Goal: Entertainment & Leisure: Consume media (video, audio)

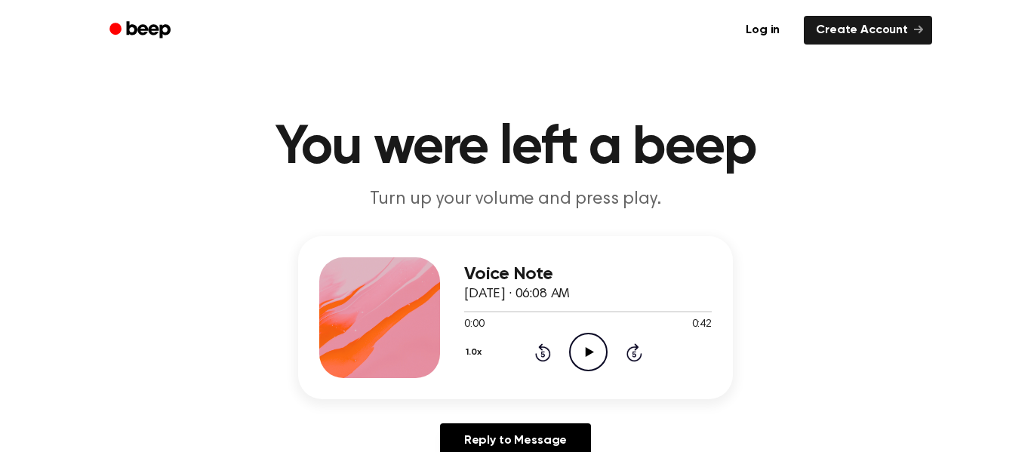
click at [587, 349] on icon at bounding box center [589, 352] width 8 height 10
click at [588, 352] on icon "Pause Audio" at bounding box center [588, 352] width 38 height 38
click at [598, 352] on icon "Play Audio" at bounding box center [588, 352] width 38 height 38
click at [502, 314] on div at bounding box center [587, 311] width 247 height 12
click at [582, 352] on icon "Pause Audio" at bounding box center [588, 352] width 38 height 38
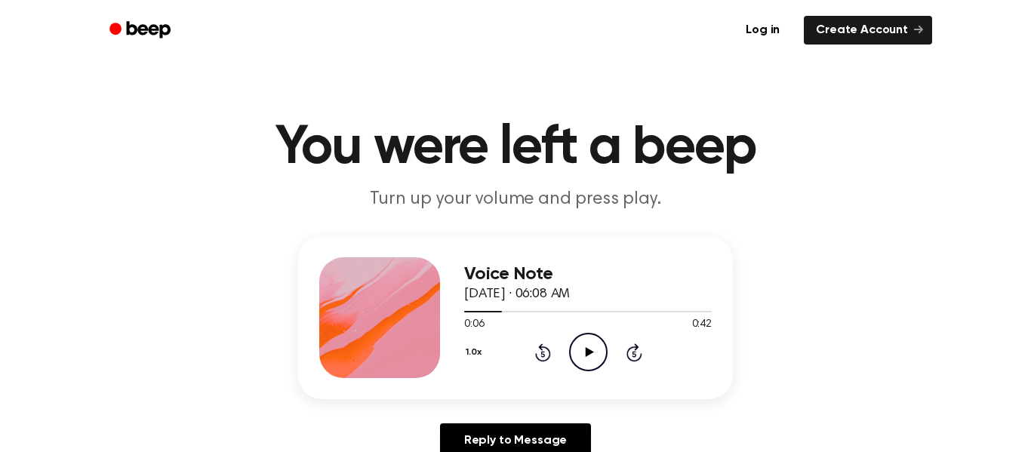
click at [576, 347] on icon "Play Audio" at bounding box center [588, 352] width 38 height 38
click at [580, 346] on icon "Pause Audio" at bounding box center [588, 352] width 38 height 38
click at [585, 357] on icon "Play Audio" at bounding box center [588, 352] width 38 height 38
click at [542, 354] on icon at bounding box center [542, 354] width 4 height 6
click at [550, 358] on icon "Rewind 5 seconds" at bounding box center [542, 353] width 17 height 20
